Goal: Task Accomplishment & Management: Complete application form

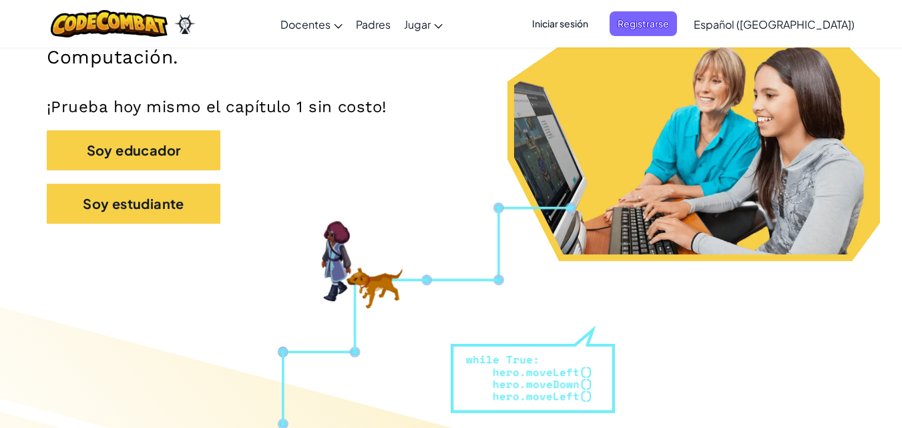
scroll to position [334, 0]
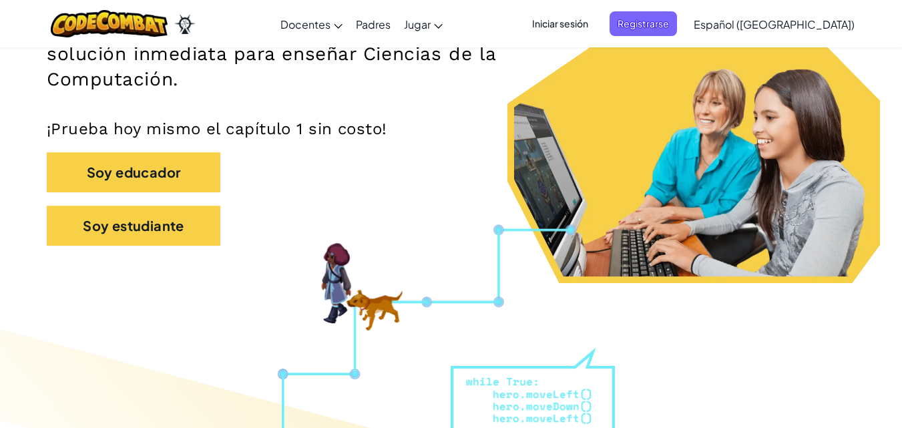
scroll to position [267, 0]
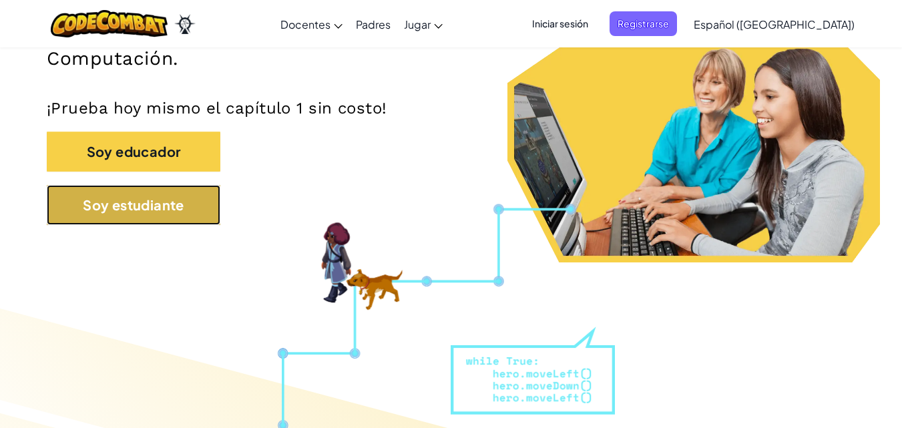
click at [198, 212] on button "Soy estudiante" at bounding box center [134, 205] width 174 height 40
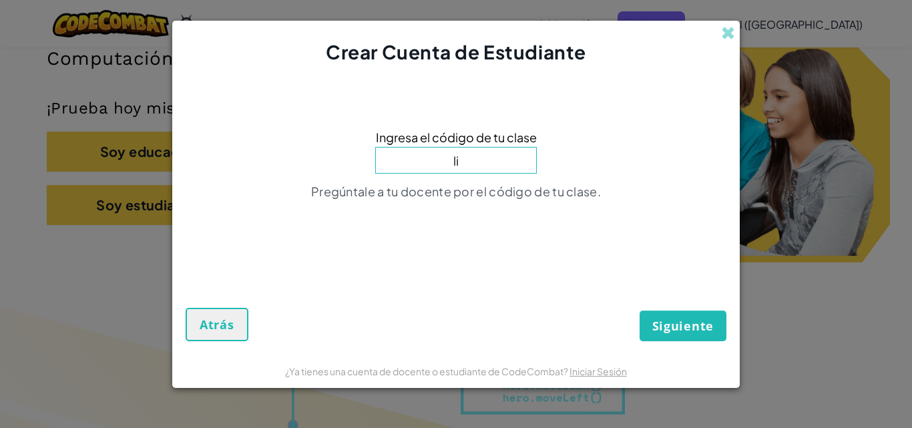
type input "l"
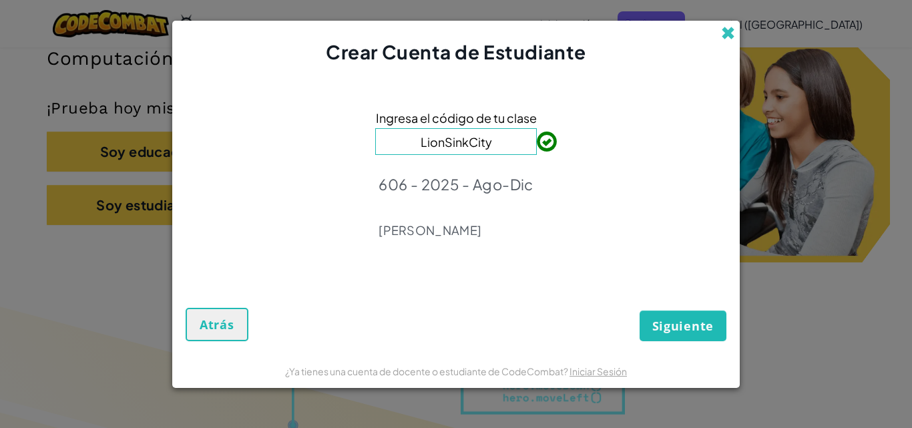
type input "LionSinkCity"
click at [725, 35] on span at bounding box center [728, 33] width 14 height 14
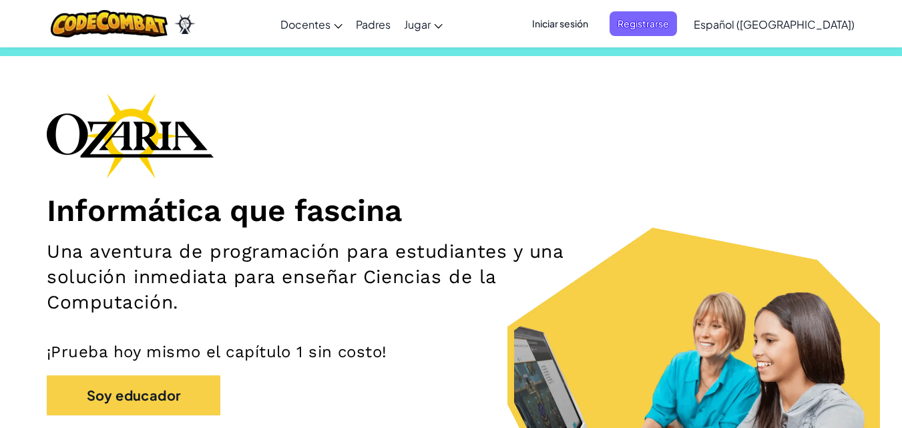
scroll to position [0, 0]
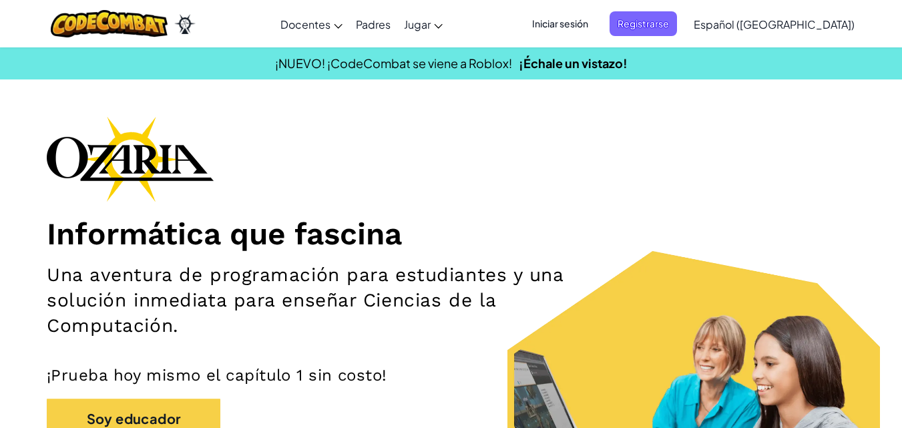
click at [596, 24] on span "Iniciar sesión" at bounding box center [560, 23] width 72 height 25
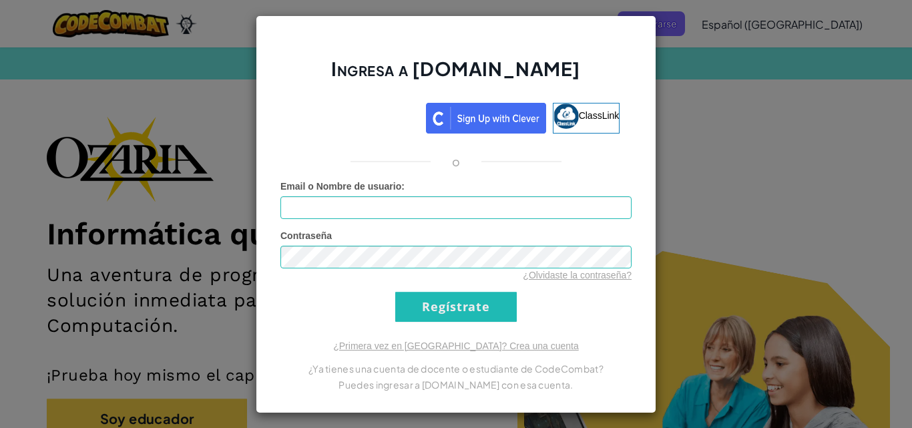
click at [684, 116] on div "Ingresa a Ozaria.com ClassLink o Error desconocido. Email o Nombre de usuario :…" at bounding box center [456, 214] width 912 height 428
